Goal: Entertainment & Leisure: Consume media (video, audio)

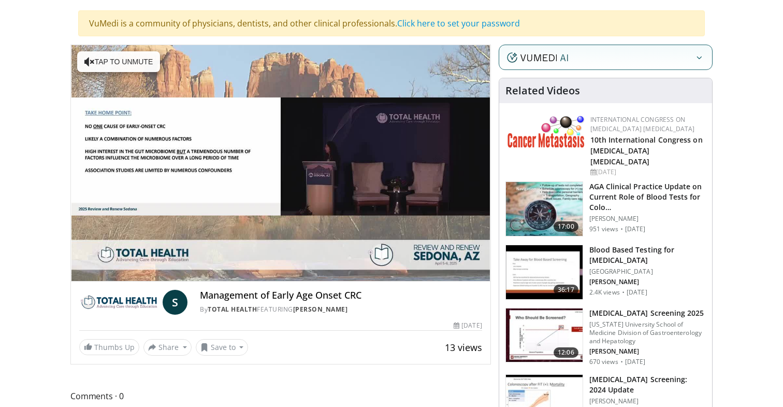
scroll to position [73, 0]
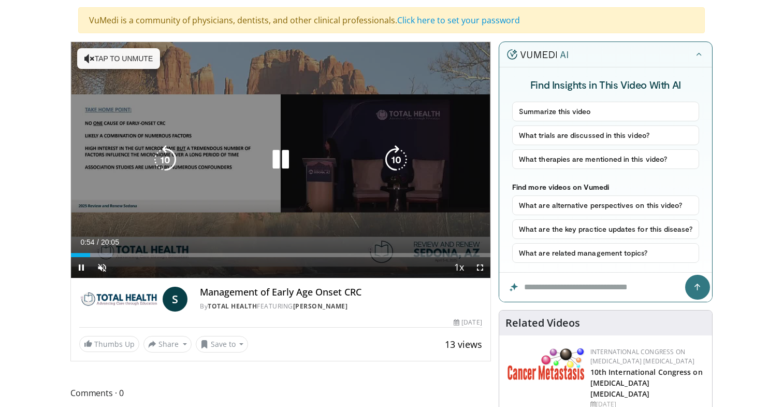
click at [103, 62] on button "Tap to unmute" at bounding box center [118, 58] width 83 height 21
click at [274, 163] on icon "Video Player" at bounding box center [280, 159] width 29 height 29
click at [290, 164] on icon "Video Player" at bounding box center [280, 159] width 29 height 29
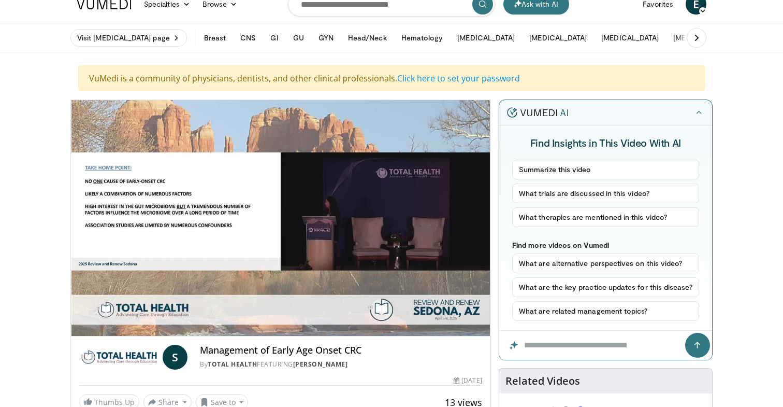
scroll to position [19, 0]
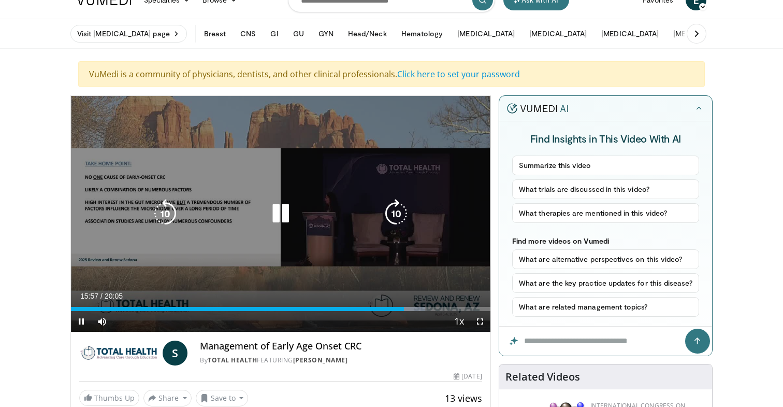
click at [174, 218] on icon "Video Player" at bounding box center [165, 213] width 29 height 29
click at [167, 217] on icon "Video Player" at bounding box center [165, 213] width 29 height 29
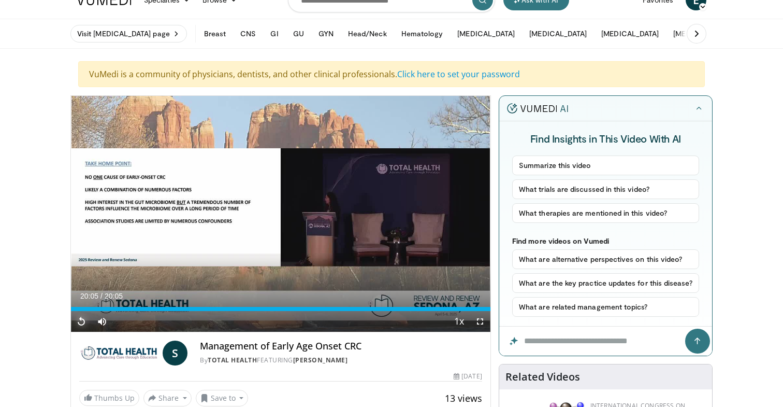
click at [80, 322] on span "Video Player" at bounding box center [81, 321] width 21 height 21
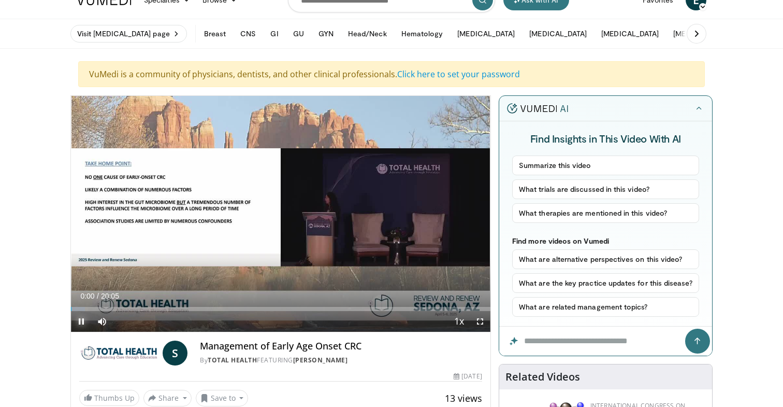
click at [81, 319] on span "Video Player" at bounding box center [81, 321] width 21 height 21
